Goal: Information Seeking & Learning: Learn about a topic

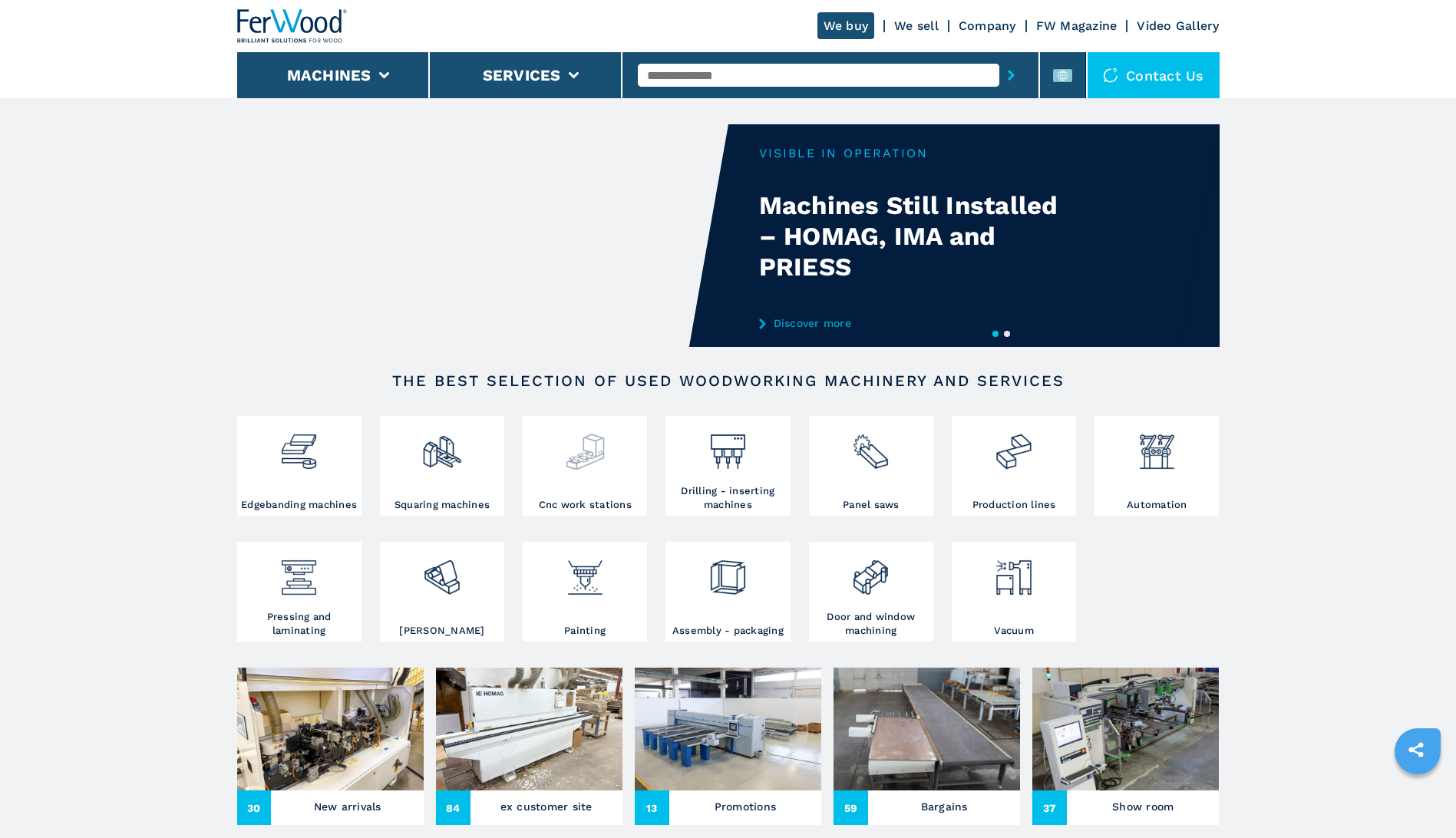
click at [581, 470] on img at bounding box center [585, 446] width 41 height 52
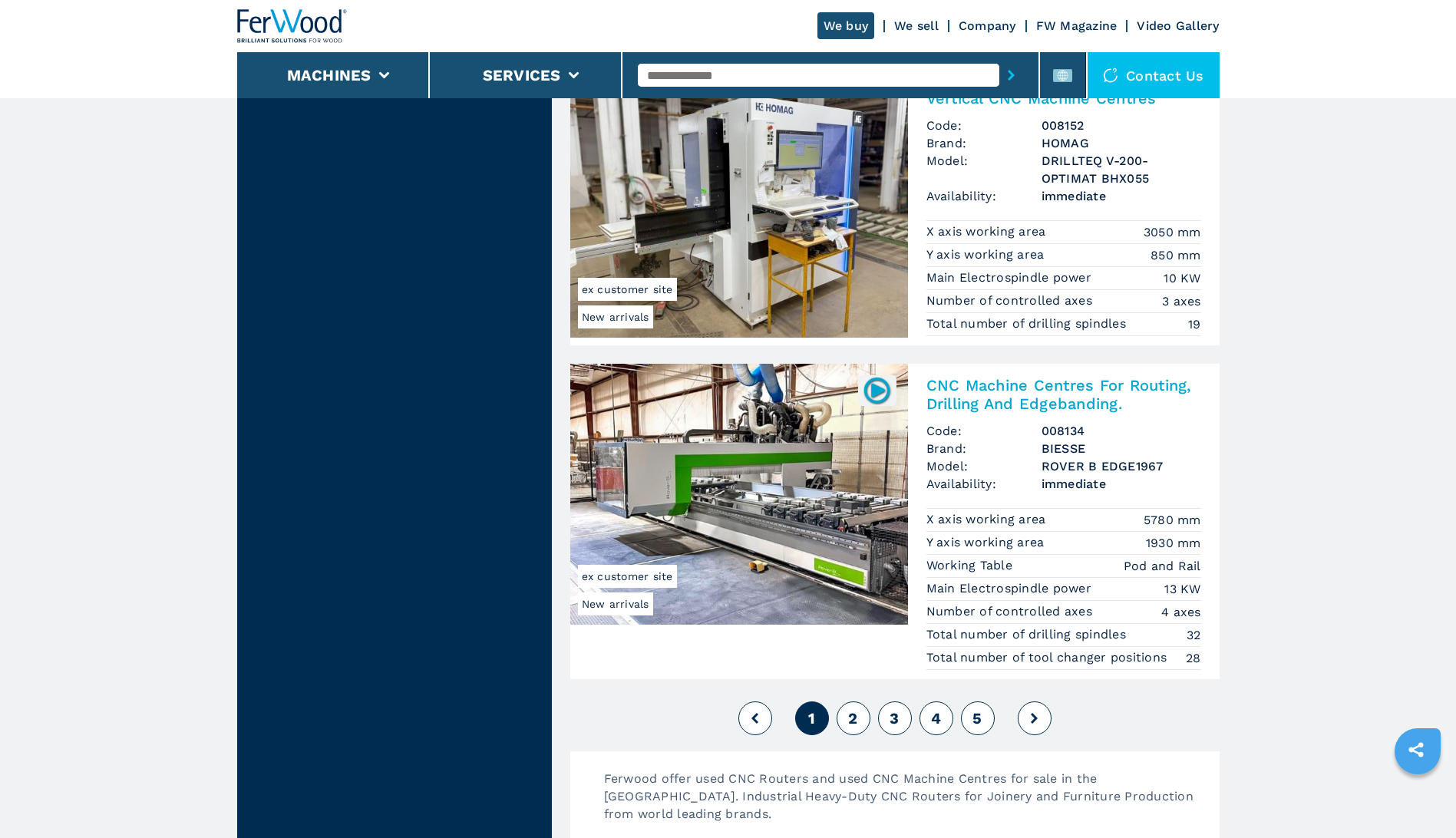
scroll to position [3684, 0]
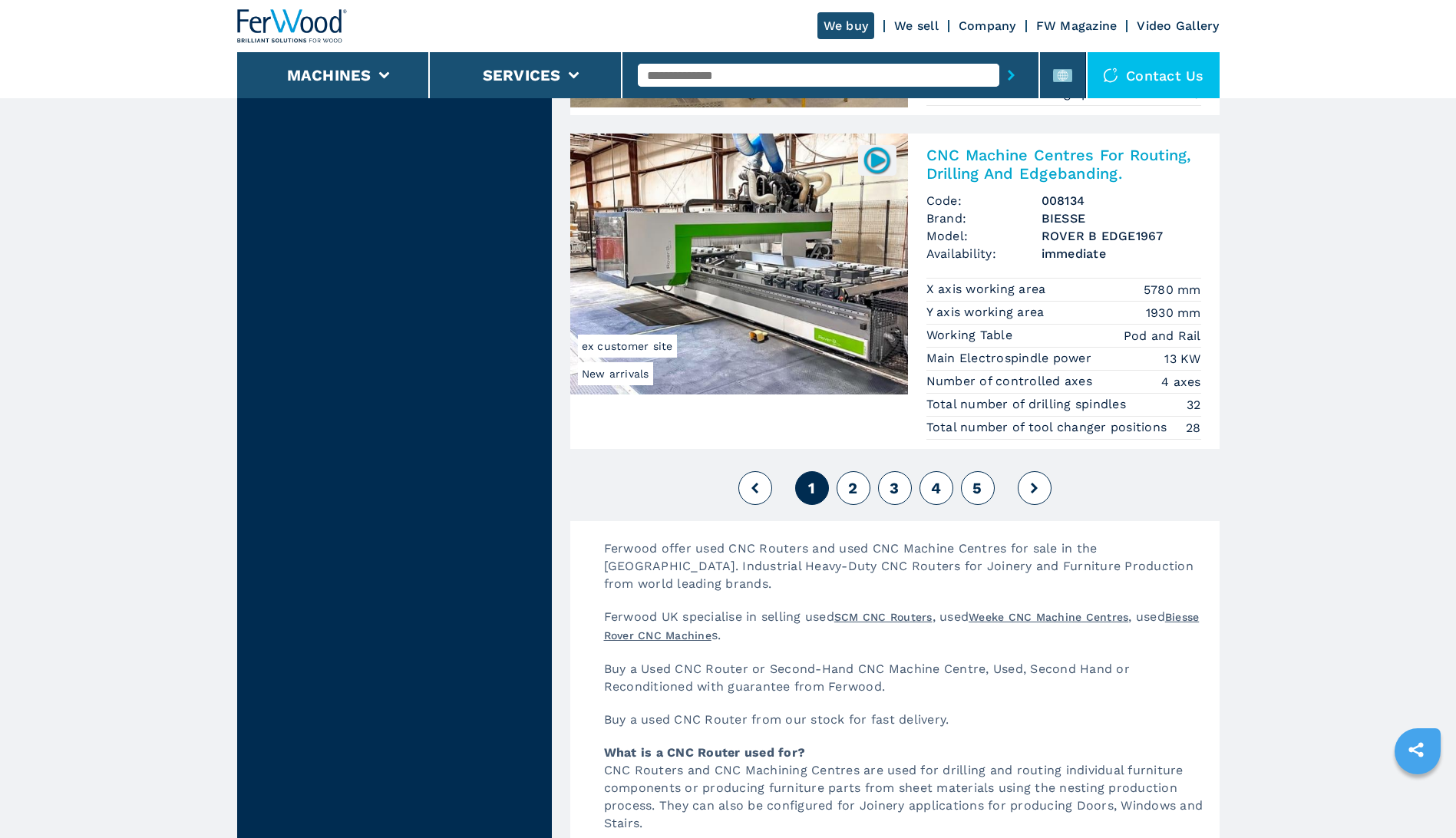
click at [852, 485] on span "2" at bounding box center [852, 488] width 9 height 19
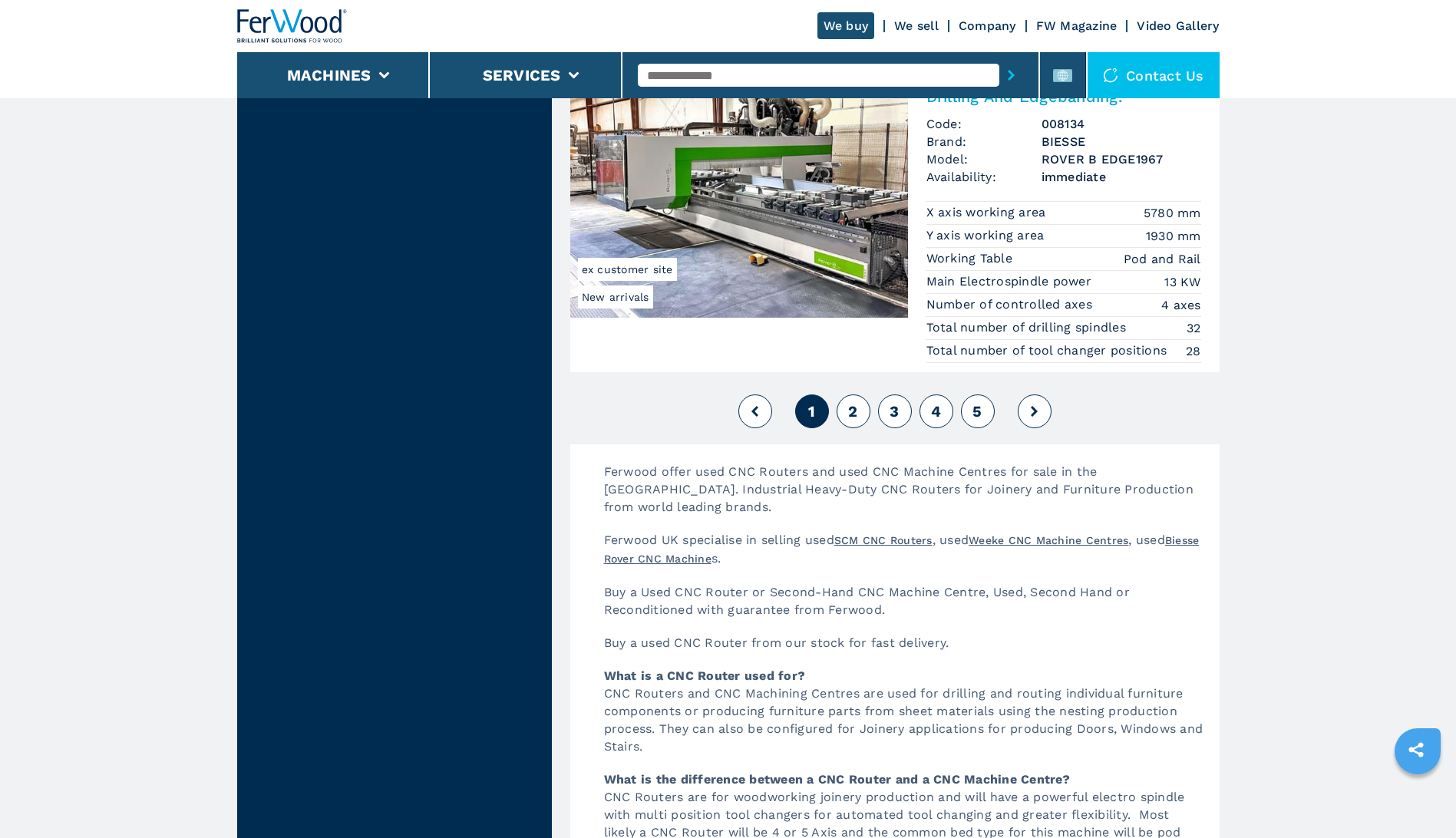
scroll to position [3991, 0]
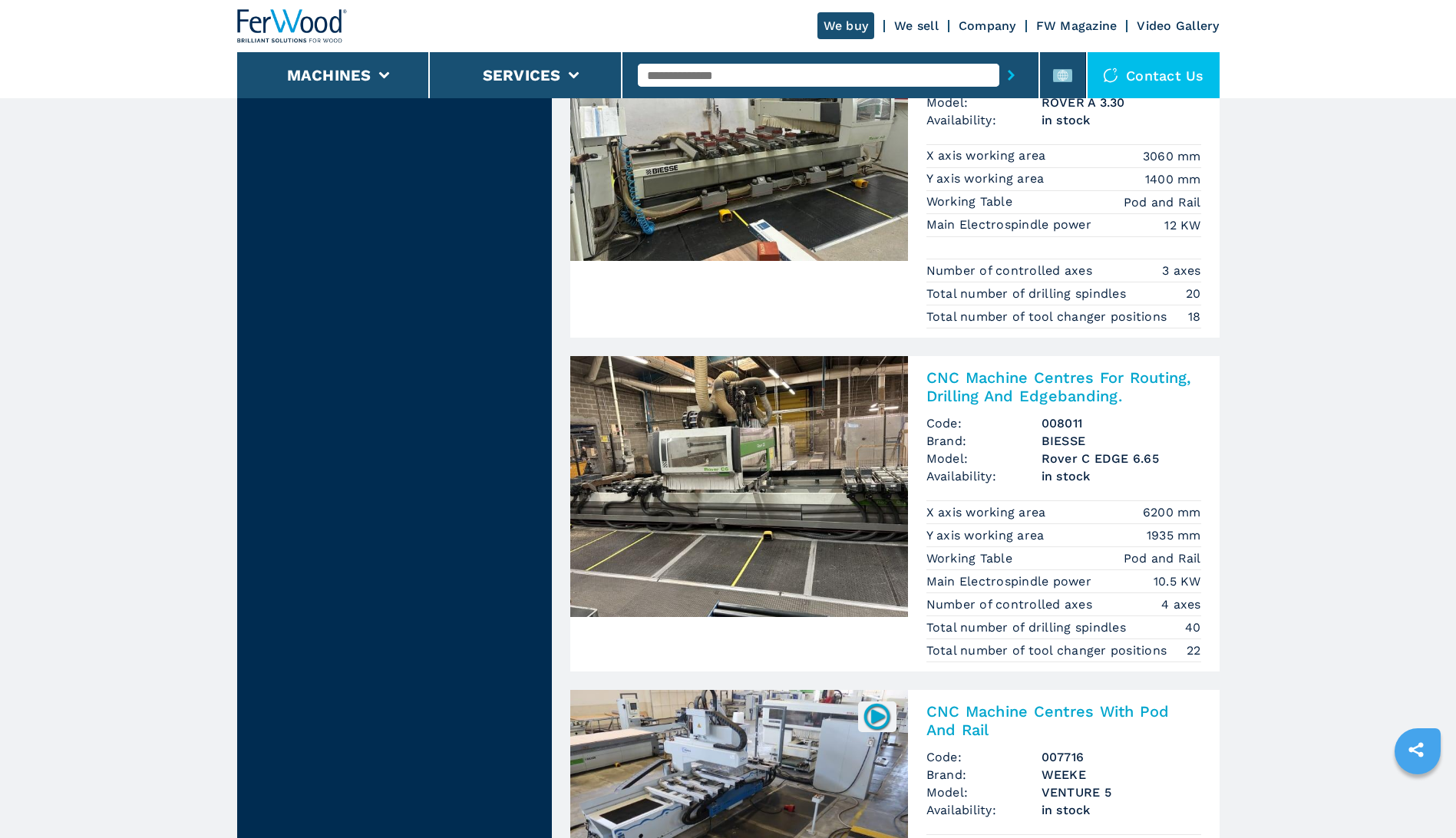
scroll to position [2149, 0]
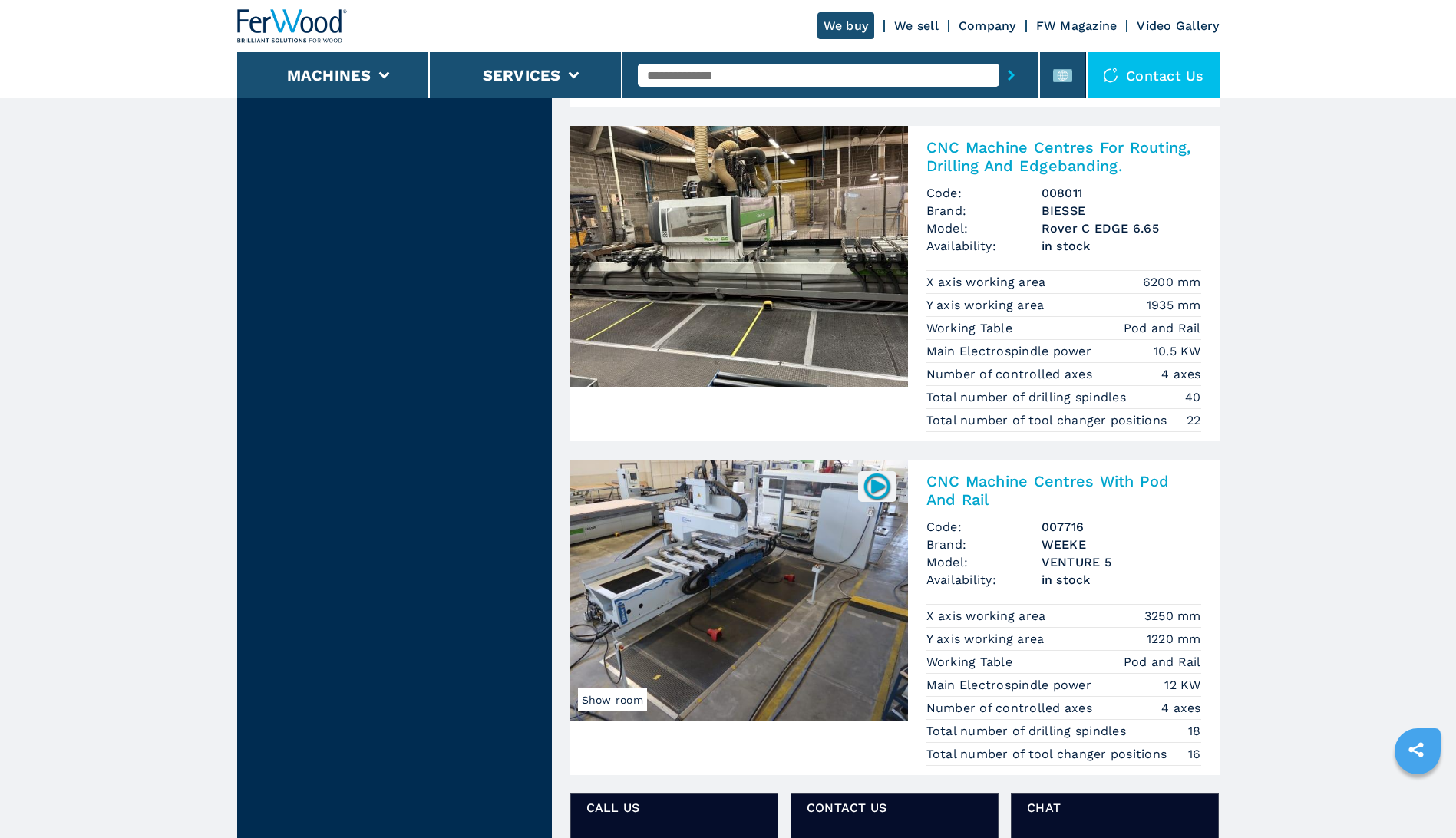
click at [962, 484] on h2 "CNC Machine Centres With Pod And Rail" at bounding box center [1064, 490] width 275 height 37
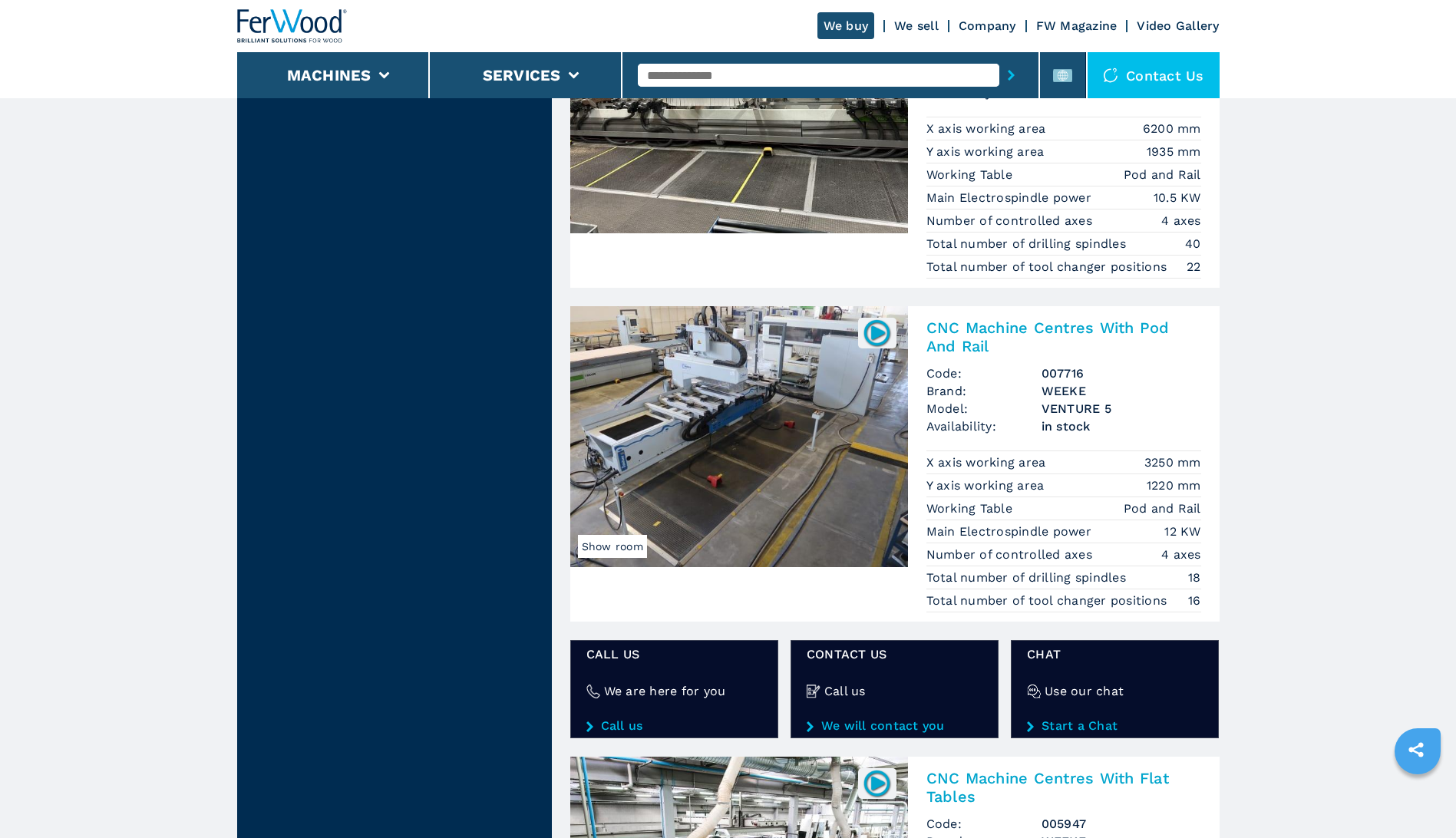
scroll to position [2456, 0]
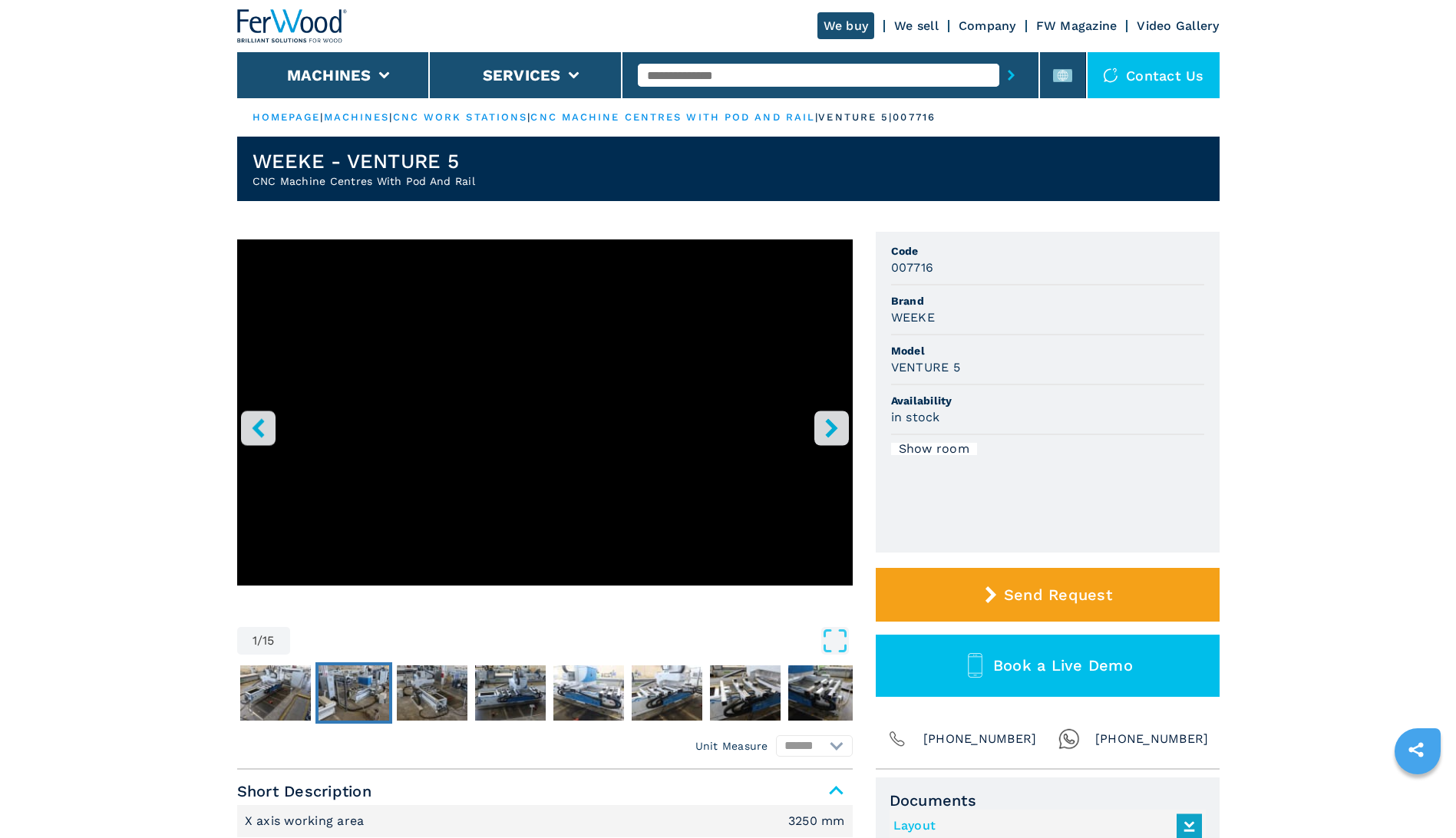
click at [355, 671] on img "Go to Slide 3" at bounding box center [354, 692] width 71 height 55
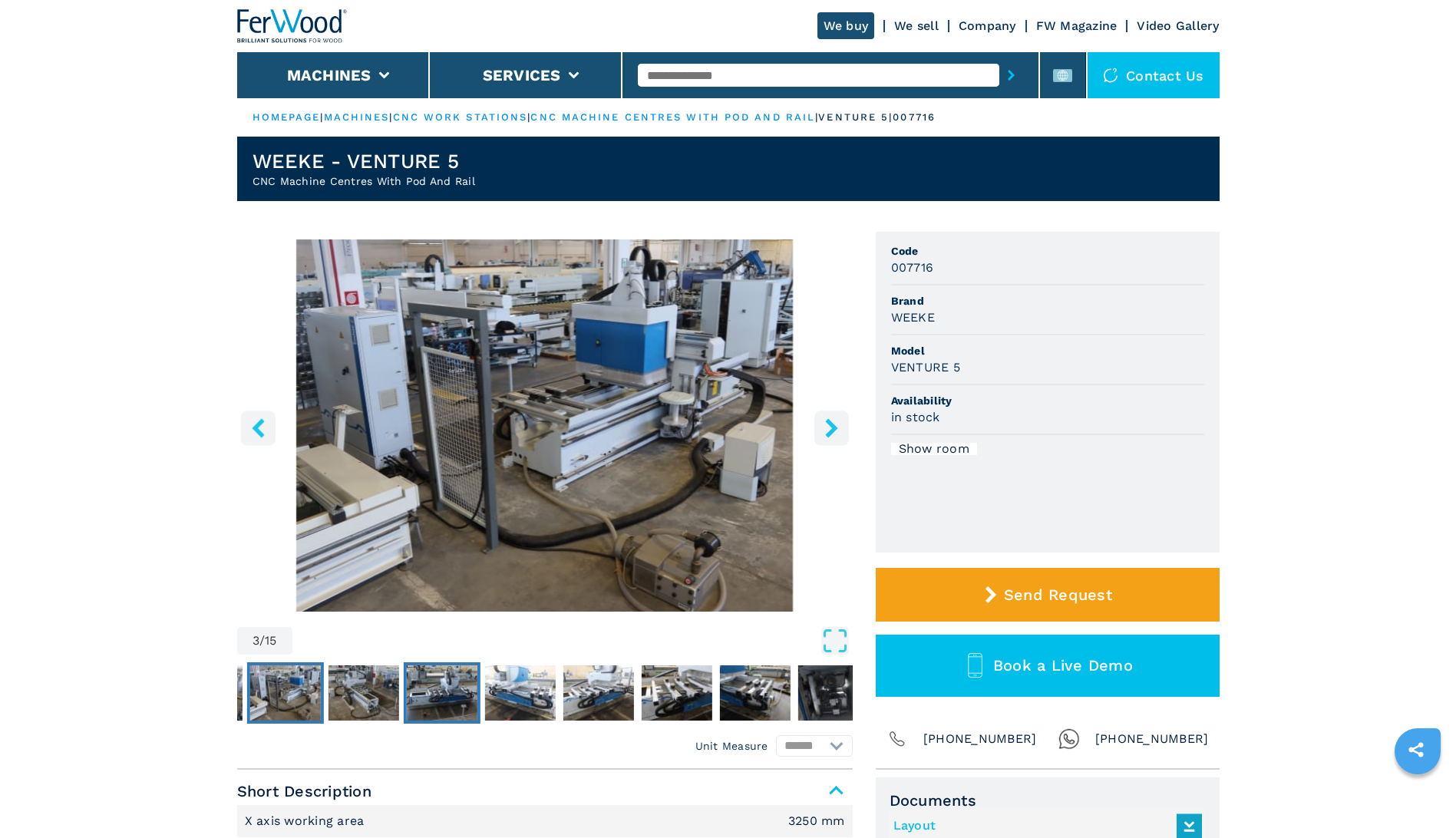
click at [436, 687] on img "Go to Slide 5" at bounding box center [441, 692] width 71 height 55
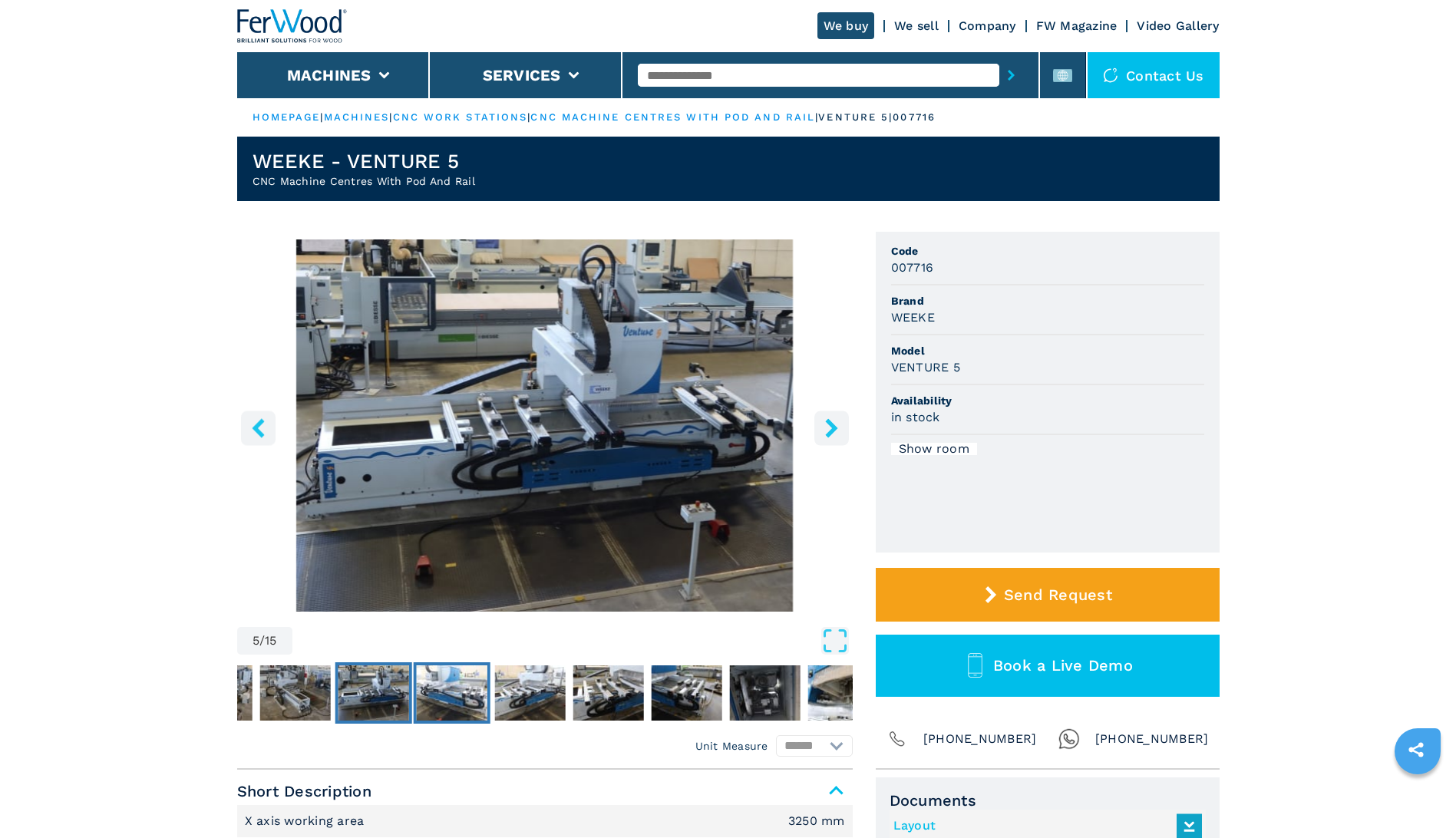
click at [470, 684] on img "Go to Slide 6" at bounding box center [452, 692] width 71 height 55
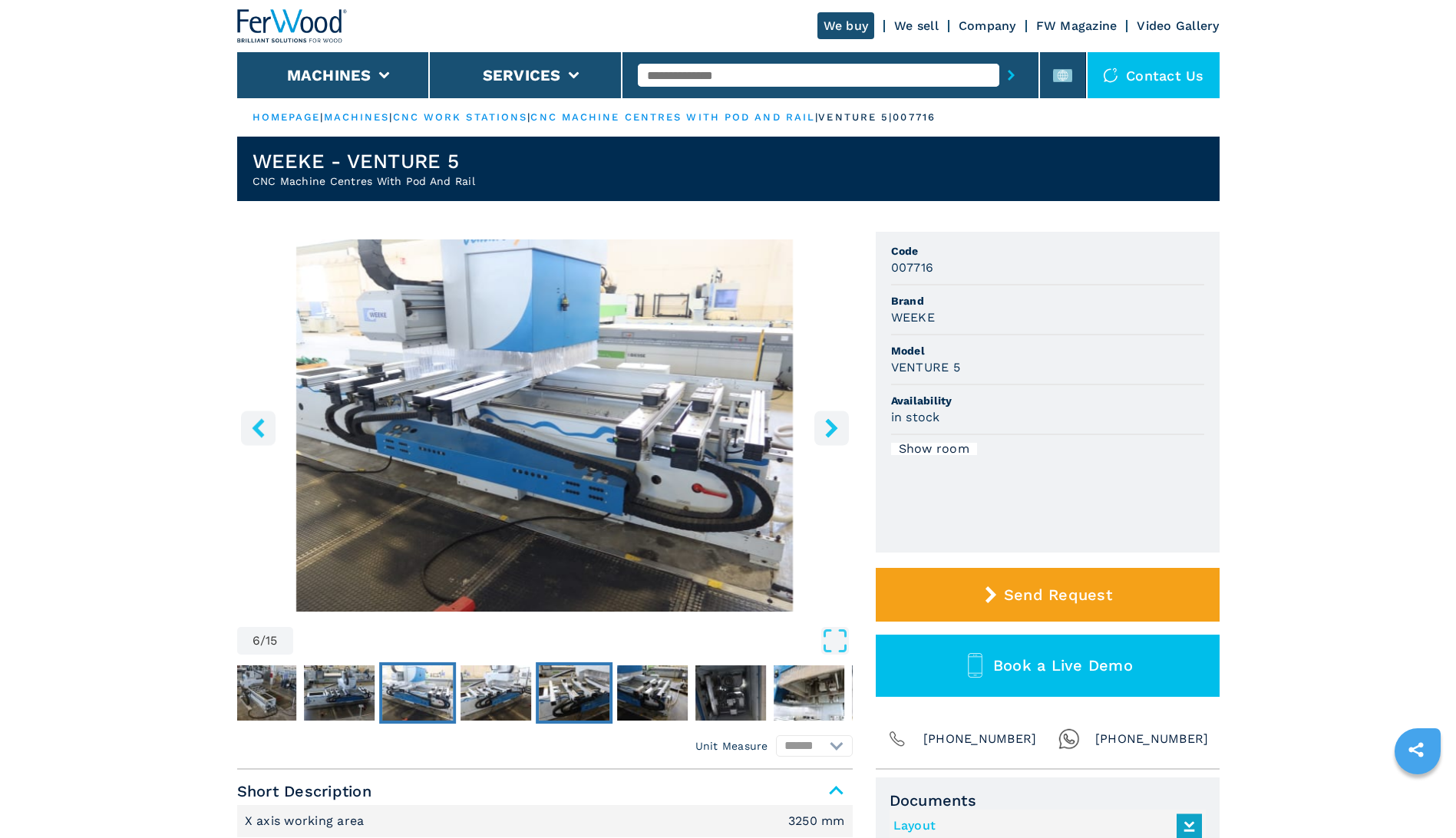
click at [571, 688] on img "Go to Slide 8" at bounding box center [574, 692] width 71 height 55
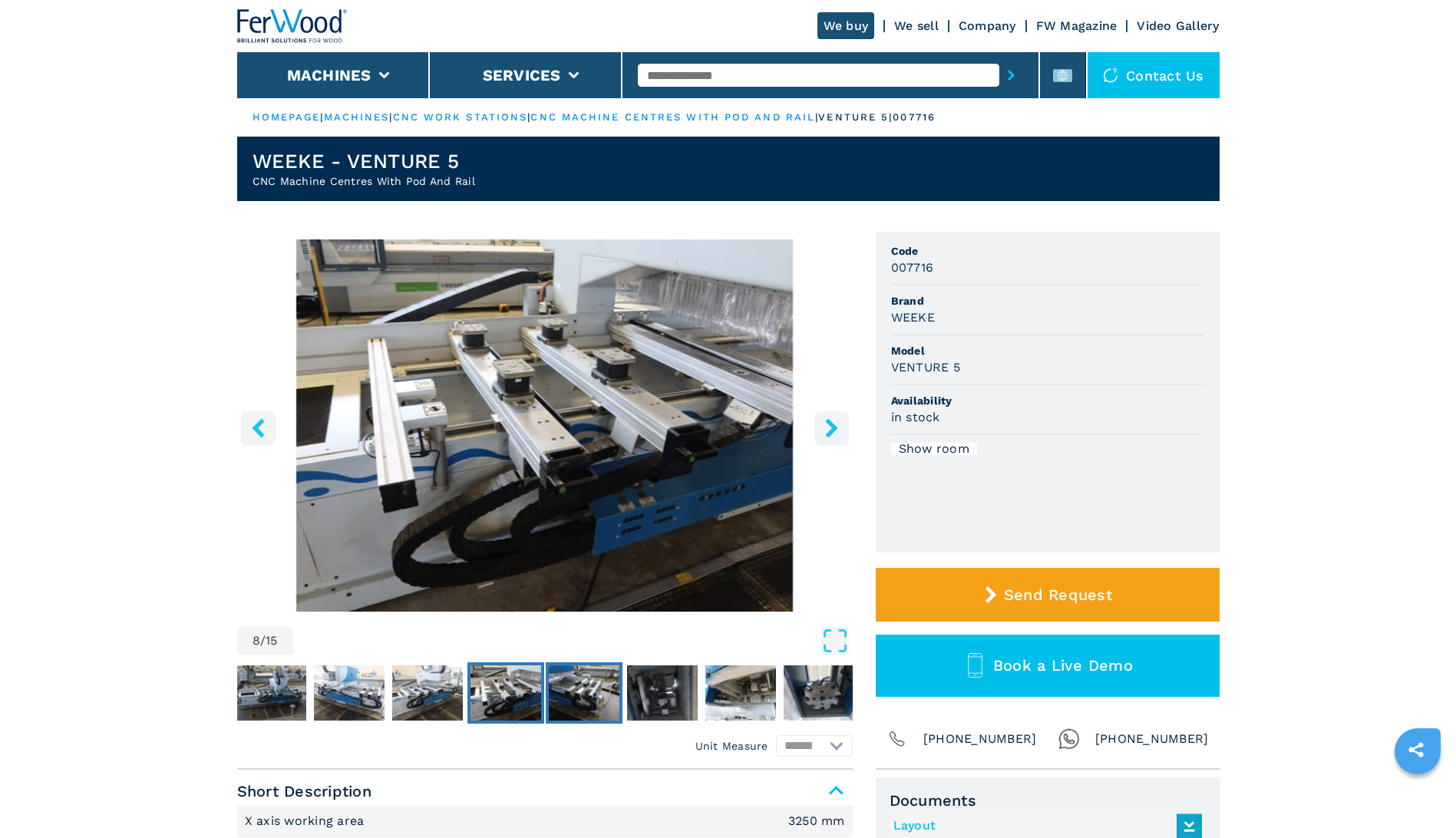
click at [593, 689] on img "Go to Slide 9" at bounding box center [584, 692] width 71 height 55
